Goal: Task Accomplishment & Management: Use online tool/utility

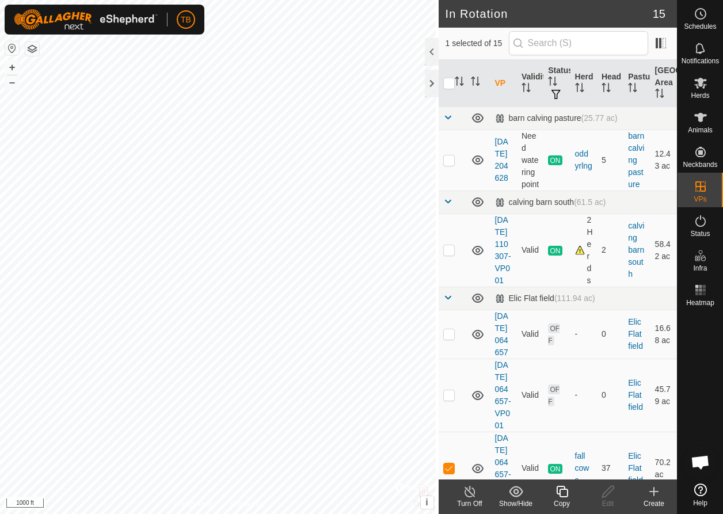
click at [566, 491] on icon at bounding box center [562, 492] width 14 height 14
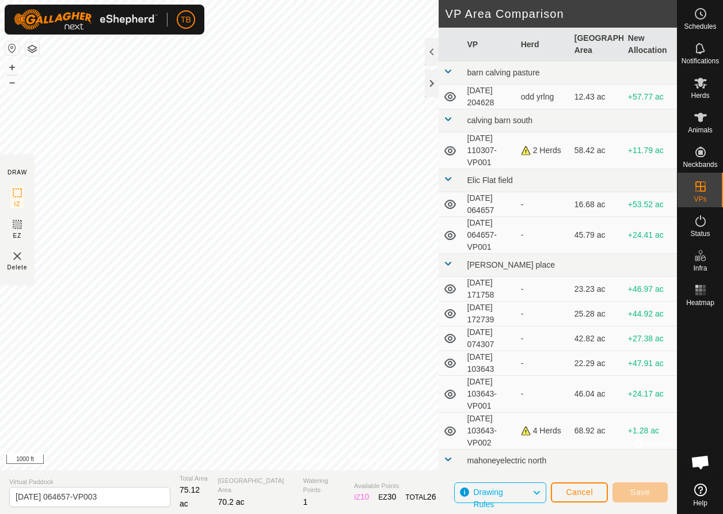
scroll to position [77, 0]
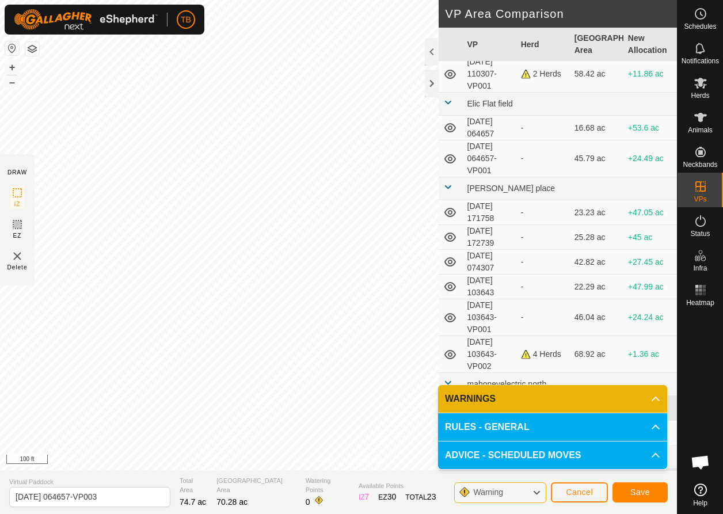
click at [654, 492] on button "Save" at bounding box center [640, 492] width 55 height 20
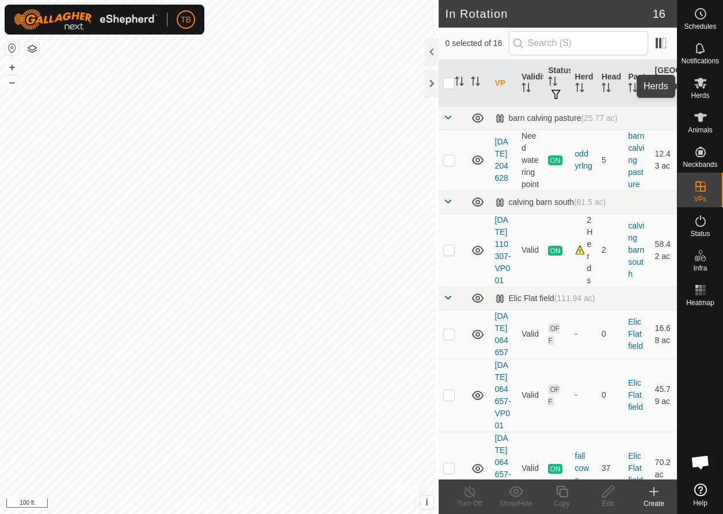
click at [701, 88] on icon at bounding box center [701, 83] width 14 height 14
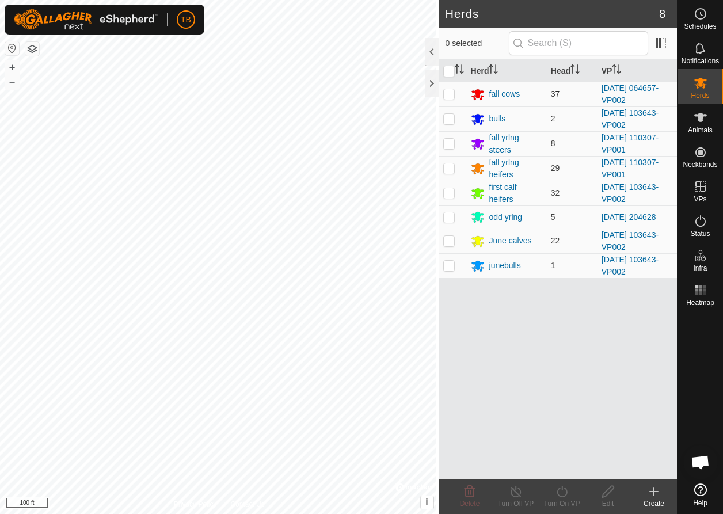
click at [448, 94] on p-checkbox at bounding box center [449, 93] width 12 height 9
checkbox input "true"
click at [564, 496] on icon at bounding box center [562, 492] width 14 height 14
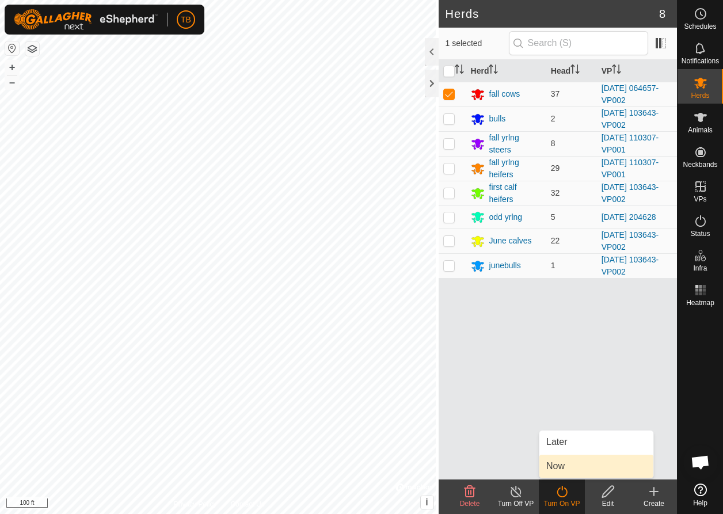
click at [553, 462] on link "Now" at bounding box center [596, 466] width 114 height 23
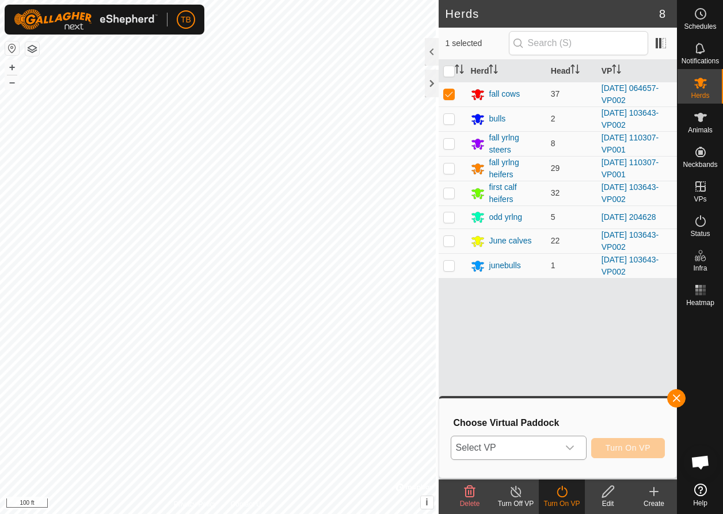
click at [537, 446] on span "Select VP" at bounding box center [504, 447] width 107 height 23
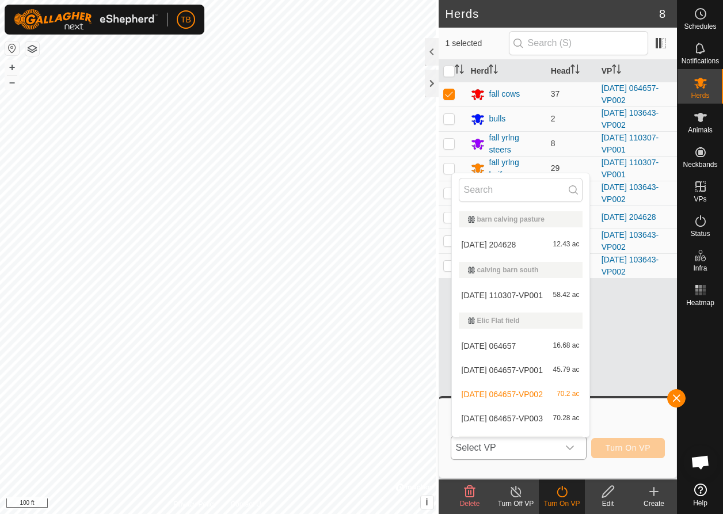
click at [523, 416] on li "[DATE] 064657-VP003 70.28 ac" at bounding box center [521, 418] width 138 height 23
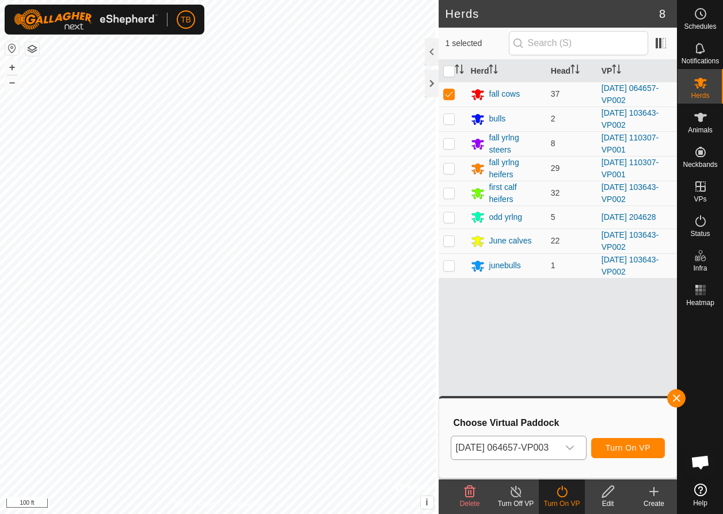
click at [629, 447] on span "Turn On VP" at bounding box center [628, 447] width 45 height 9
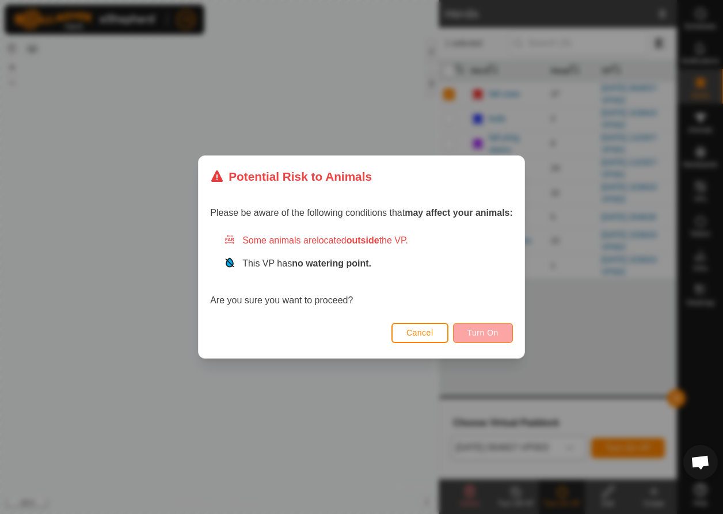
click at [476, 339] on button "Turn On" at bounding box center [483, 333] width 60 height 20
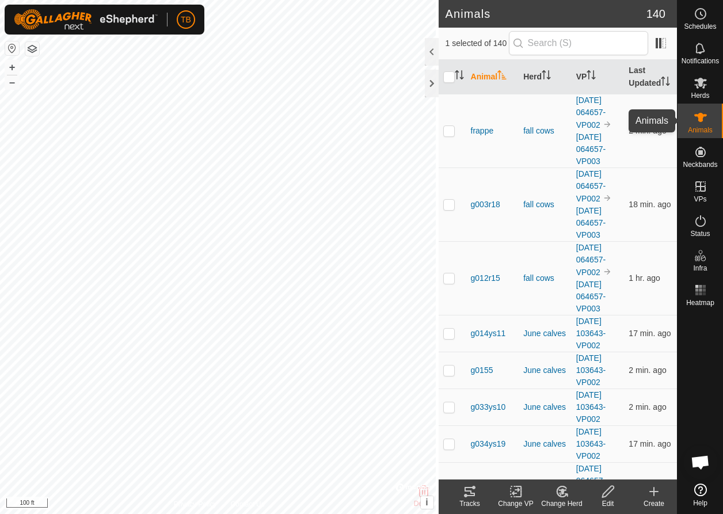
click at [704, 121] on icon at bounding box center [701, 118] width 14 height 14
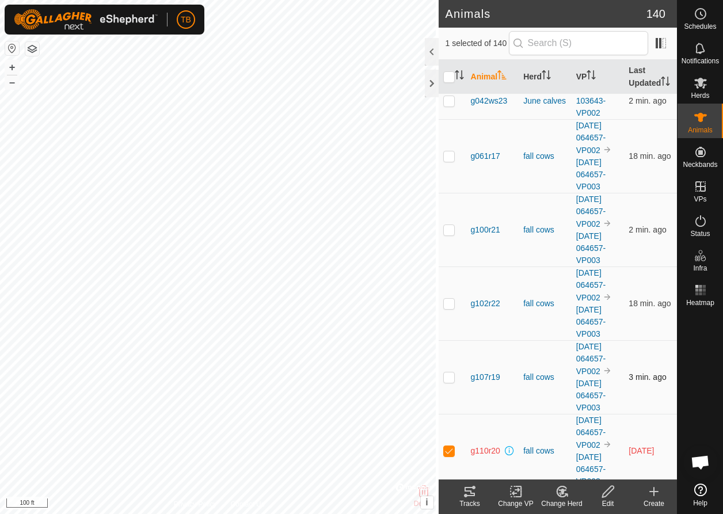
scroll to position [752, 0]
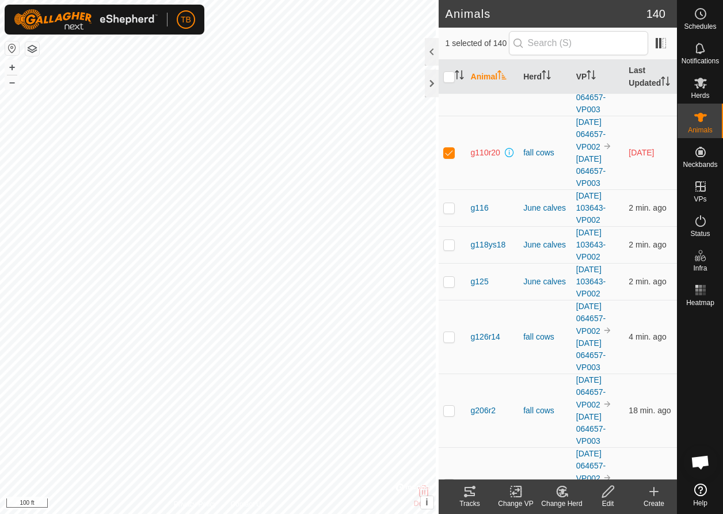
click at [471, 494] on icon at bounding box center [470, 491] width 10 height 9
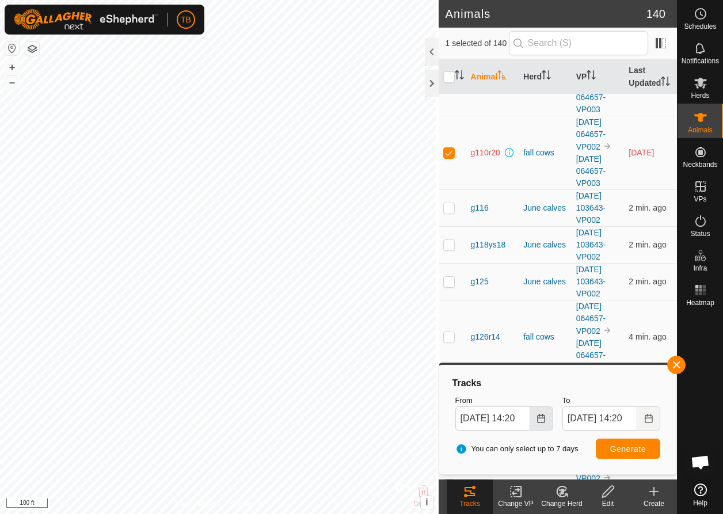
click at [547, 420] on button "Choose Date" at bounding box center [541, 418] width 23 height 24
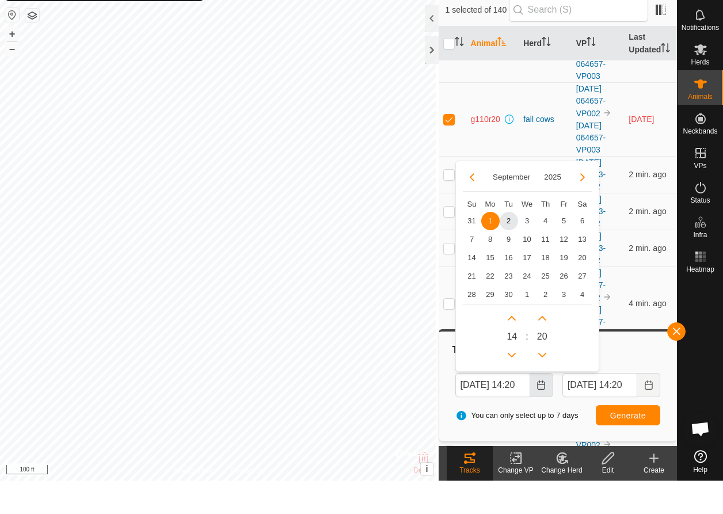
click at [537, 414] on icon "Choose Date" at bounding box center [541, 418] width 9 height 9
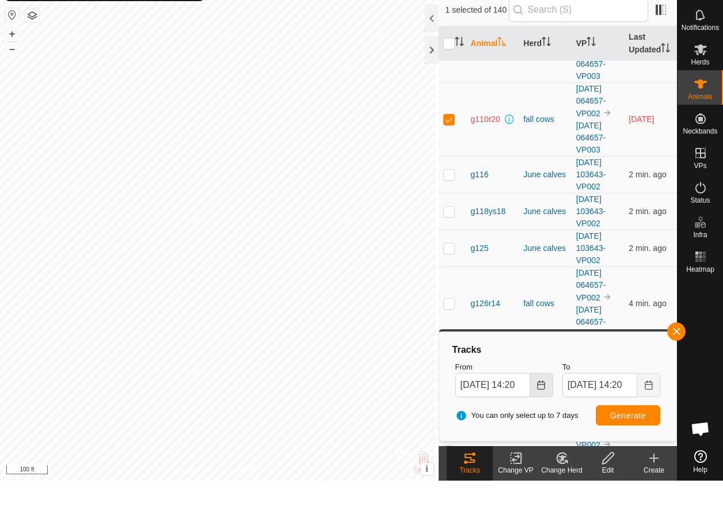
click at [541, 414] on icon "Choose Date" at bounding box center [541, 418] width 7 height 9
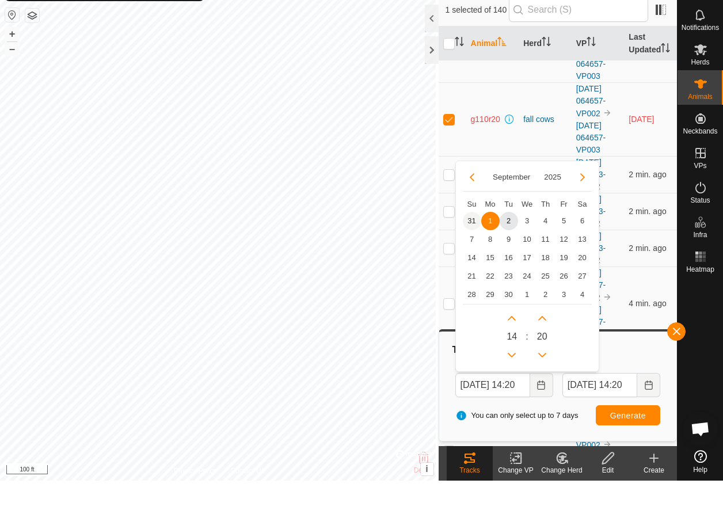
click at [470, 245] on span "31" at bounding box center [472, 254] width 18 height 18
type input "[DATE] 14:20"
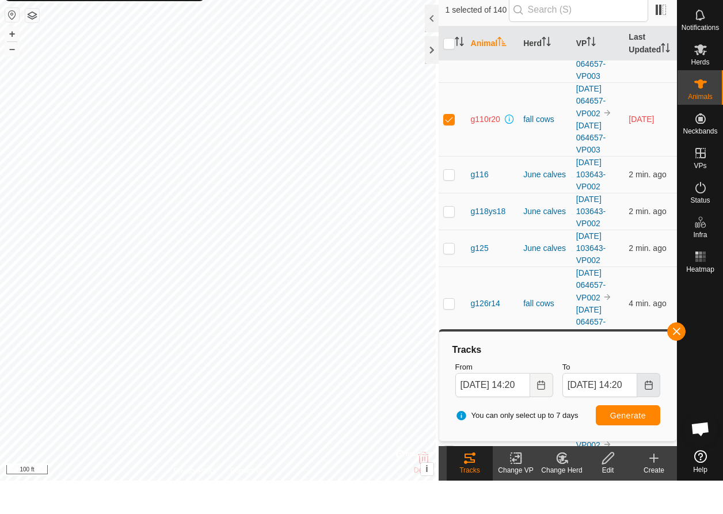
click at [645, 414] on icon "Choose Date" at bounding box center [648, 418] width 7 height 9
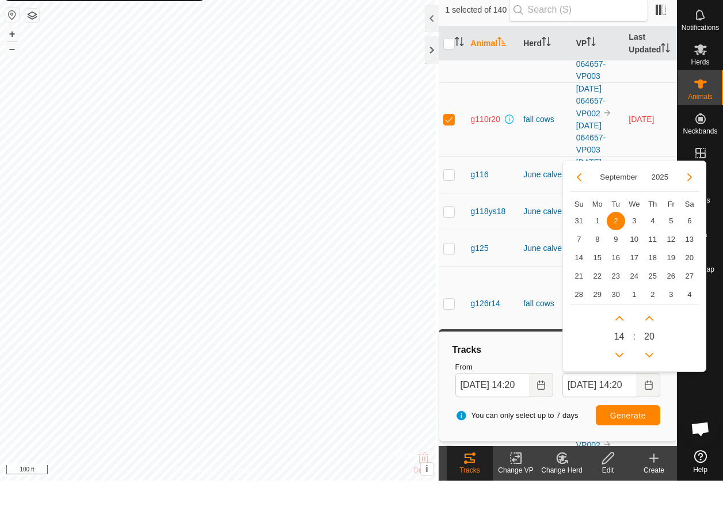
click at [613, 245] on span "2" at bounding box center [616, 254] width 18 height 18
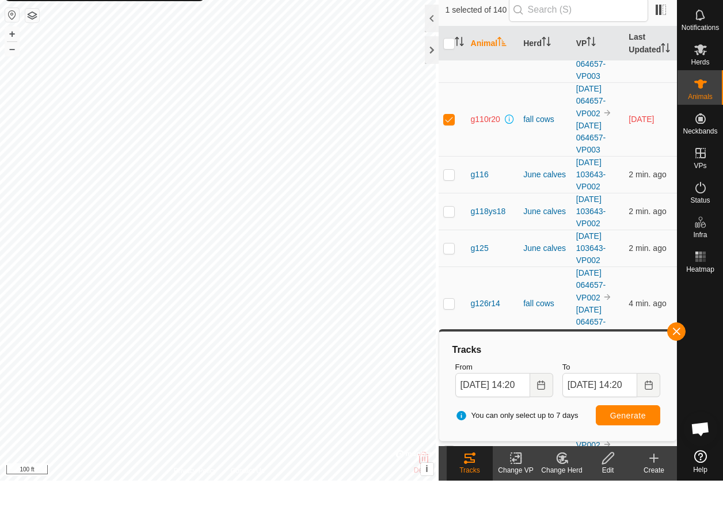
click at [623, 444] on span "Generate" at bounding box center [628, 448] width 36 height 9
click at [676, 356] on button "button" at bounding box center [676, 365] width 18 height 18
